Goal: Check status: Check status

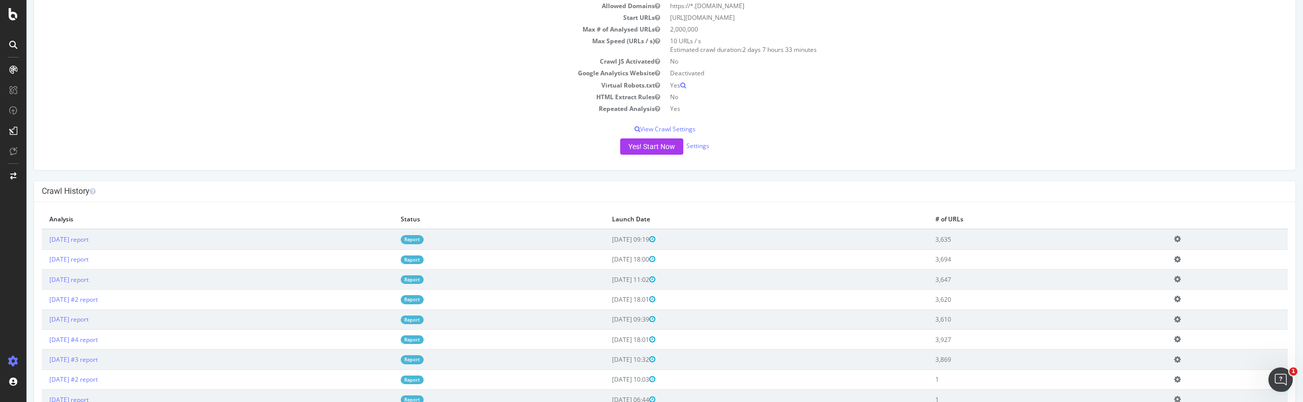
scroll to position [131, 0]
click at [468, 234] on td "Report" at bounding box center [498, 236] width 211 height 20
click at [424, 239] on link "Report" at bounding box center [412, 236] width 23 height 9
